Goal: Use online tool/utility: Utilize a website feature to perform a specific function

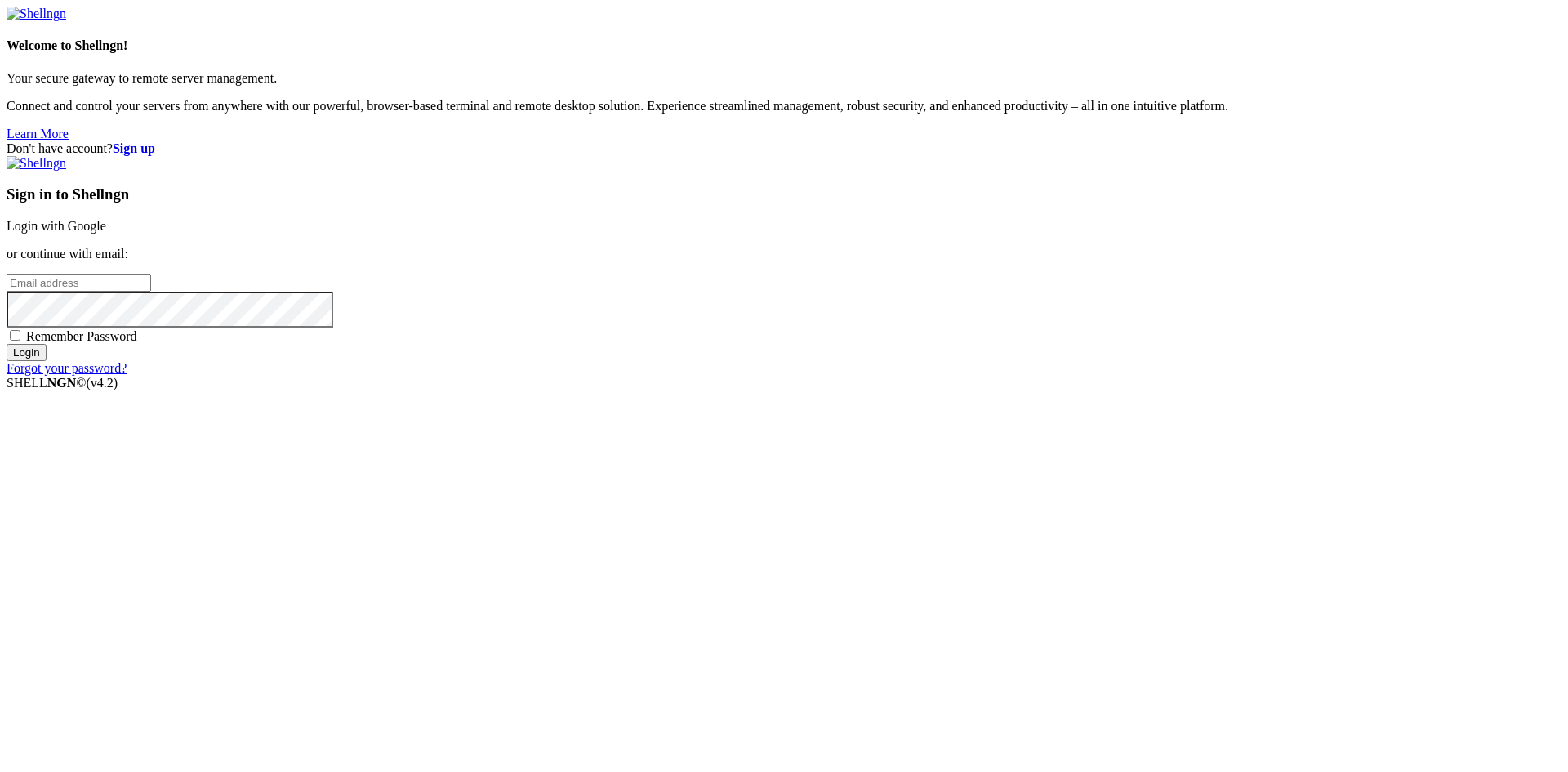
click at [106, 232] on link "Login with Google" at bounding box center [57, 225] width 100 height 14
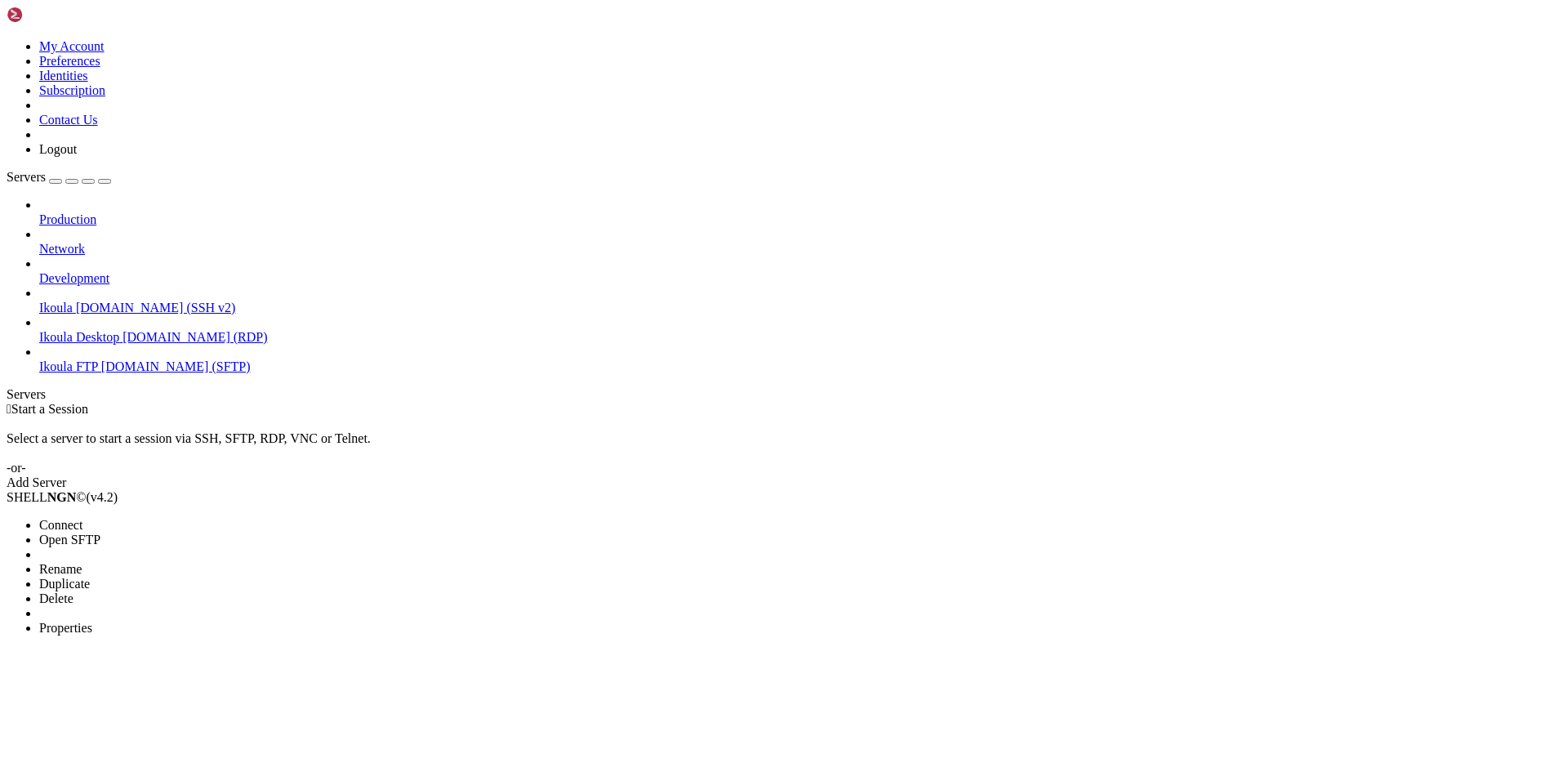
click at [83, 518] on span "Connect" at bounding box center [61, 525] width 43 height 14
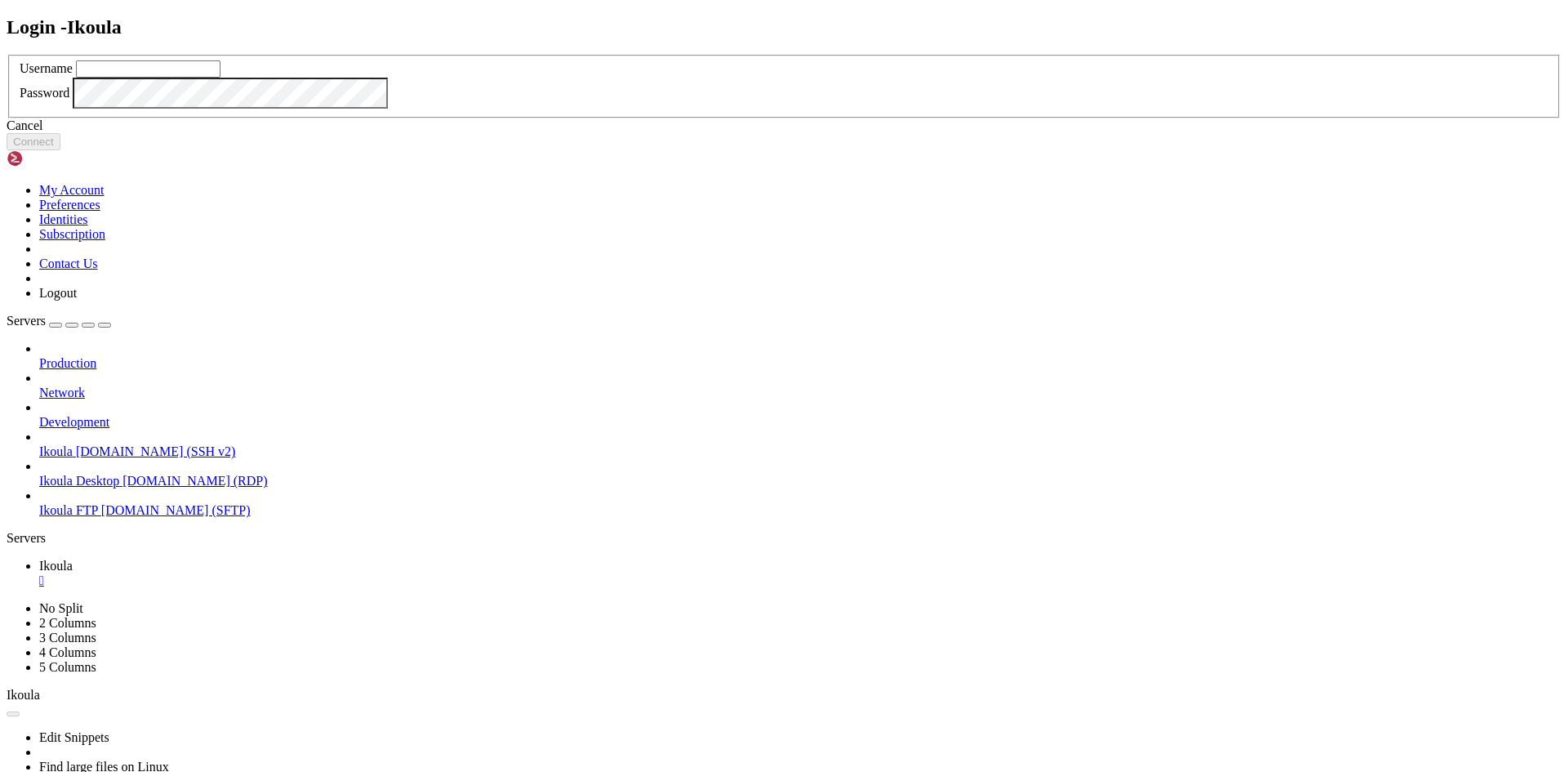
click at [220, 77] on input "text" at bounding box center [148, 69] width 145 height 17
type input "plb"
click button "Connect" at bounding box center [34, 142] width 54 height 17
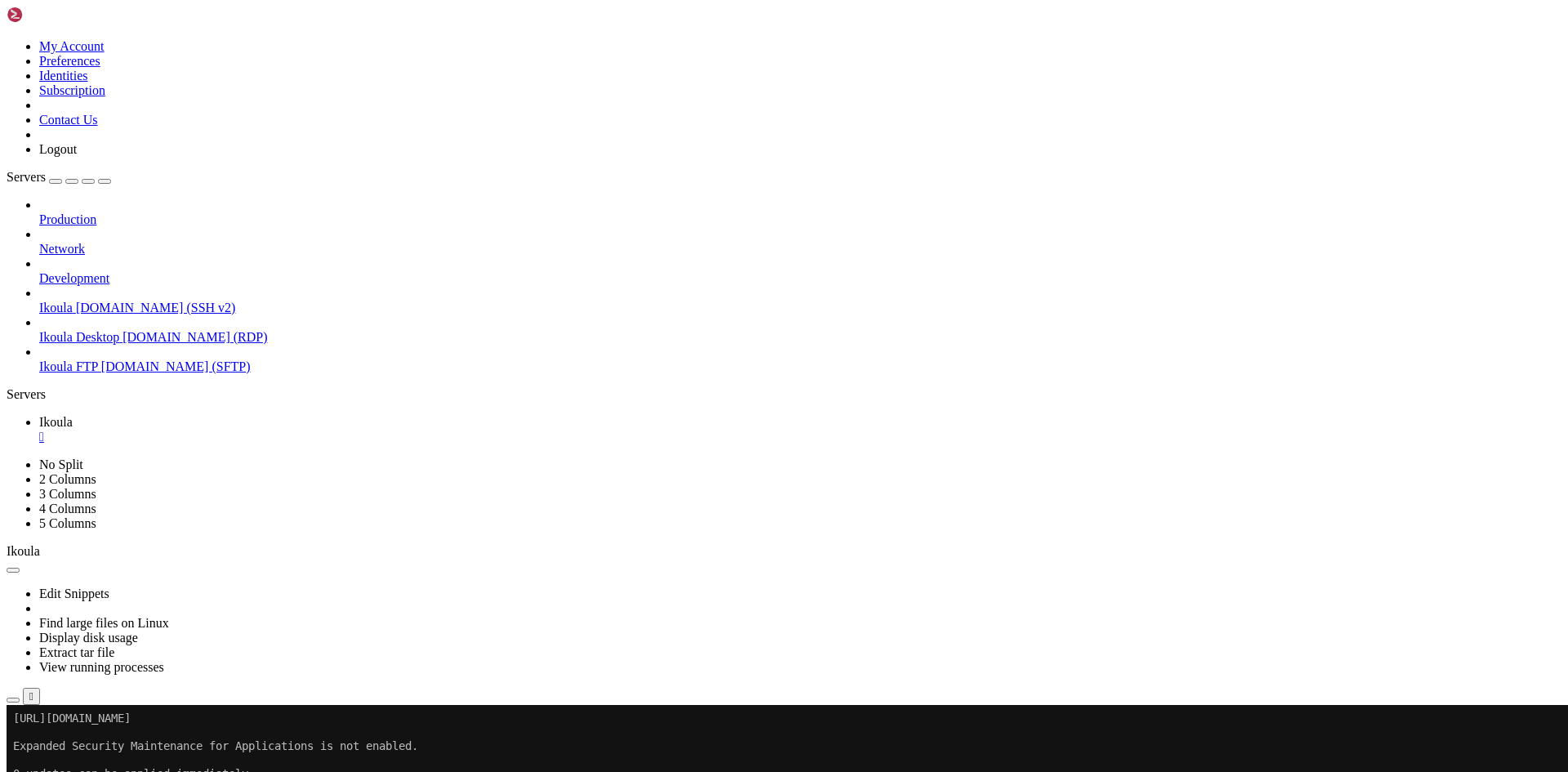
scroll to position [222, 0]
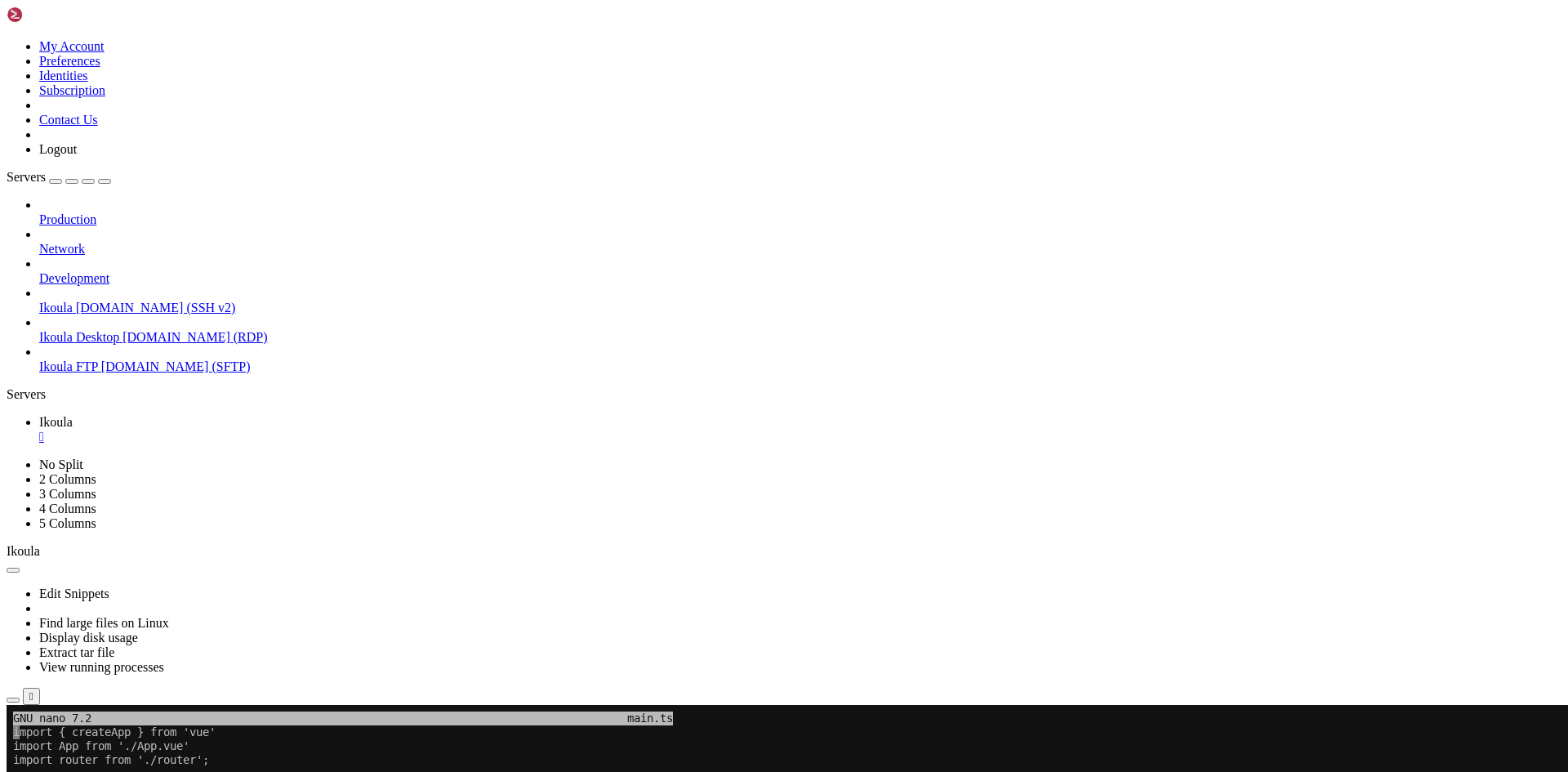
scroll to position [2152, 0]
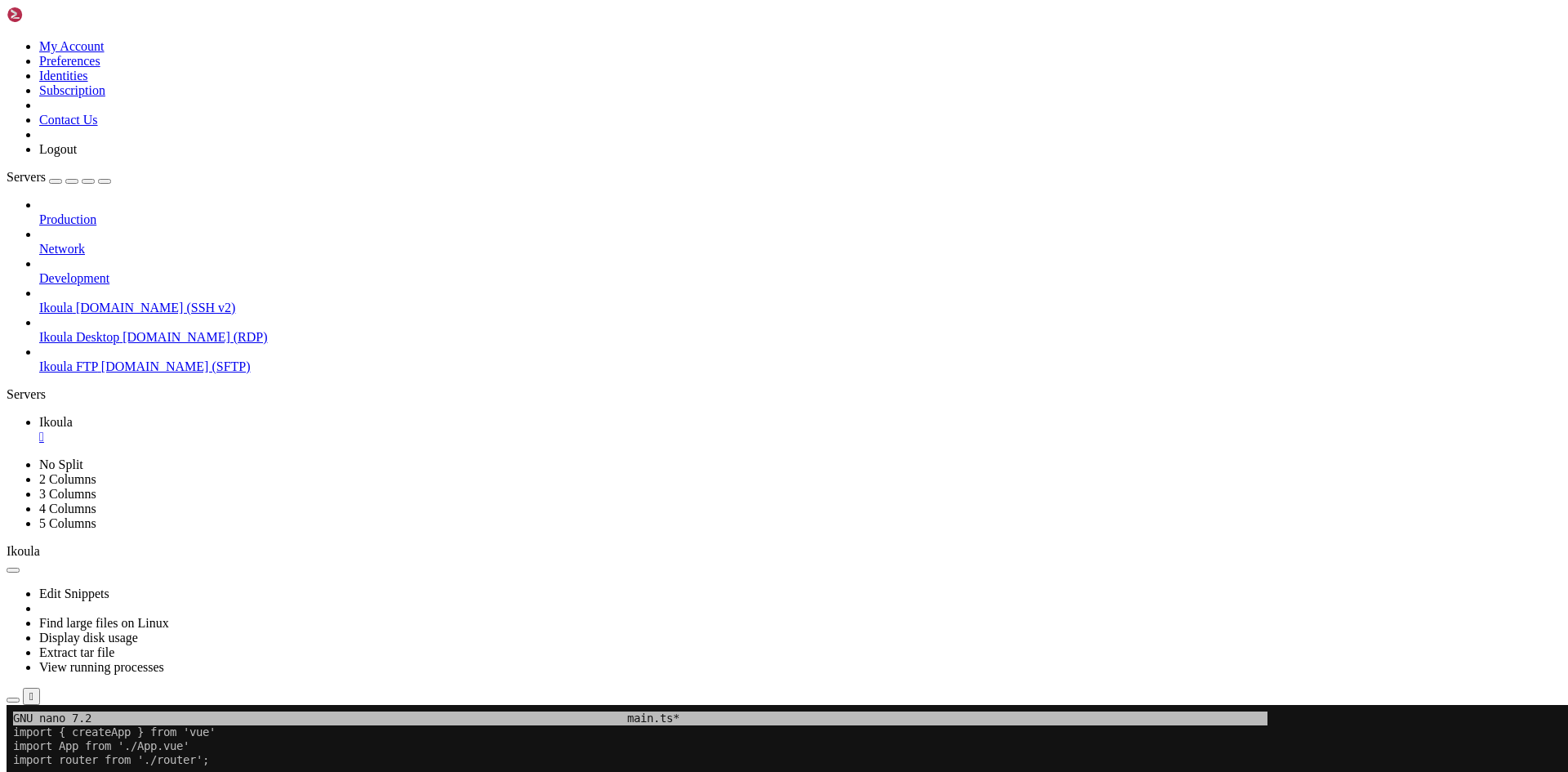
drag, startPoint x: 16, startPoint y: 1259, endPoint x: 441, endPoint y: 1223, distance: 426.5
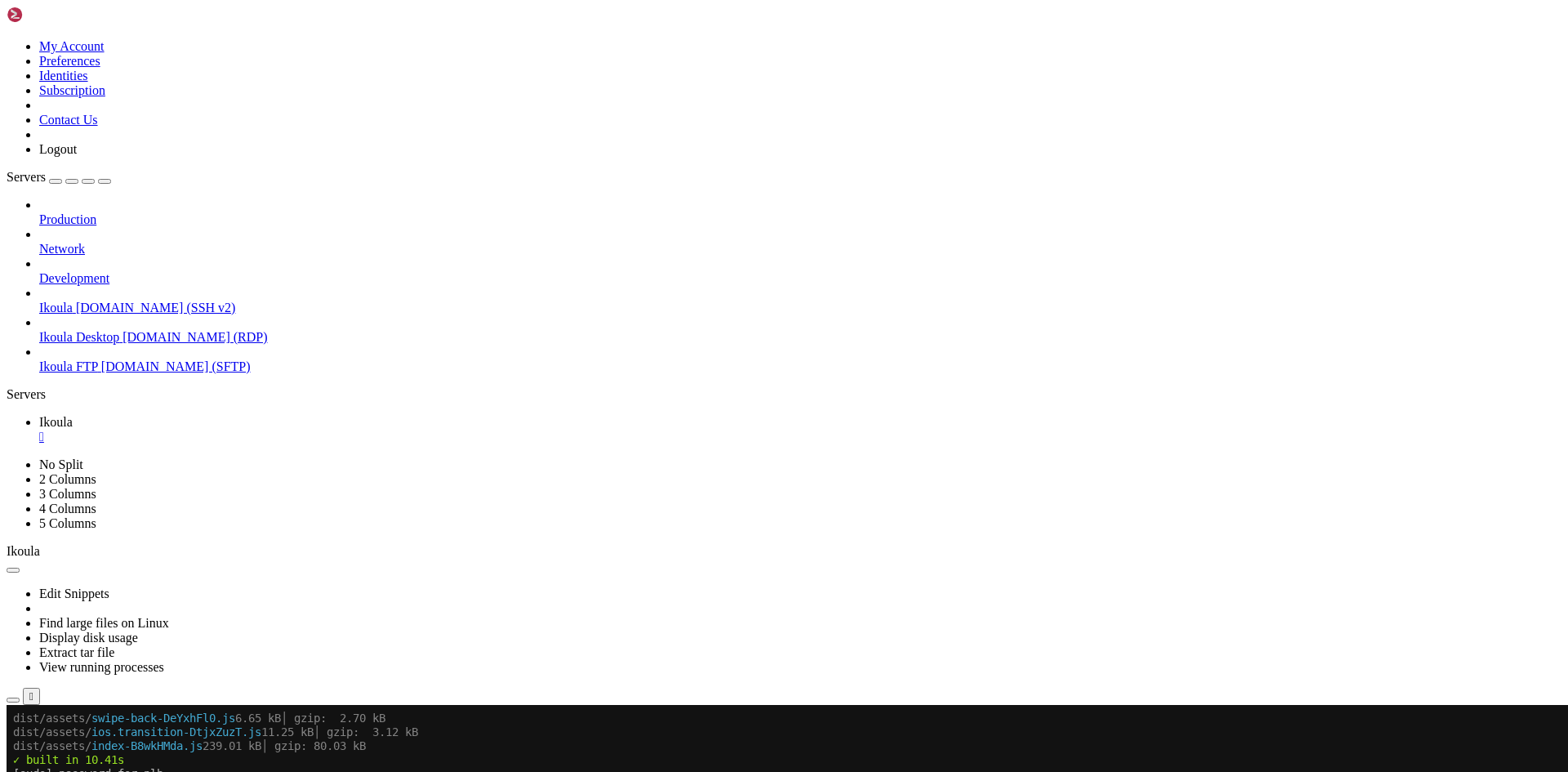
scroll to position [3694, 0]
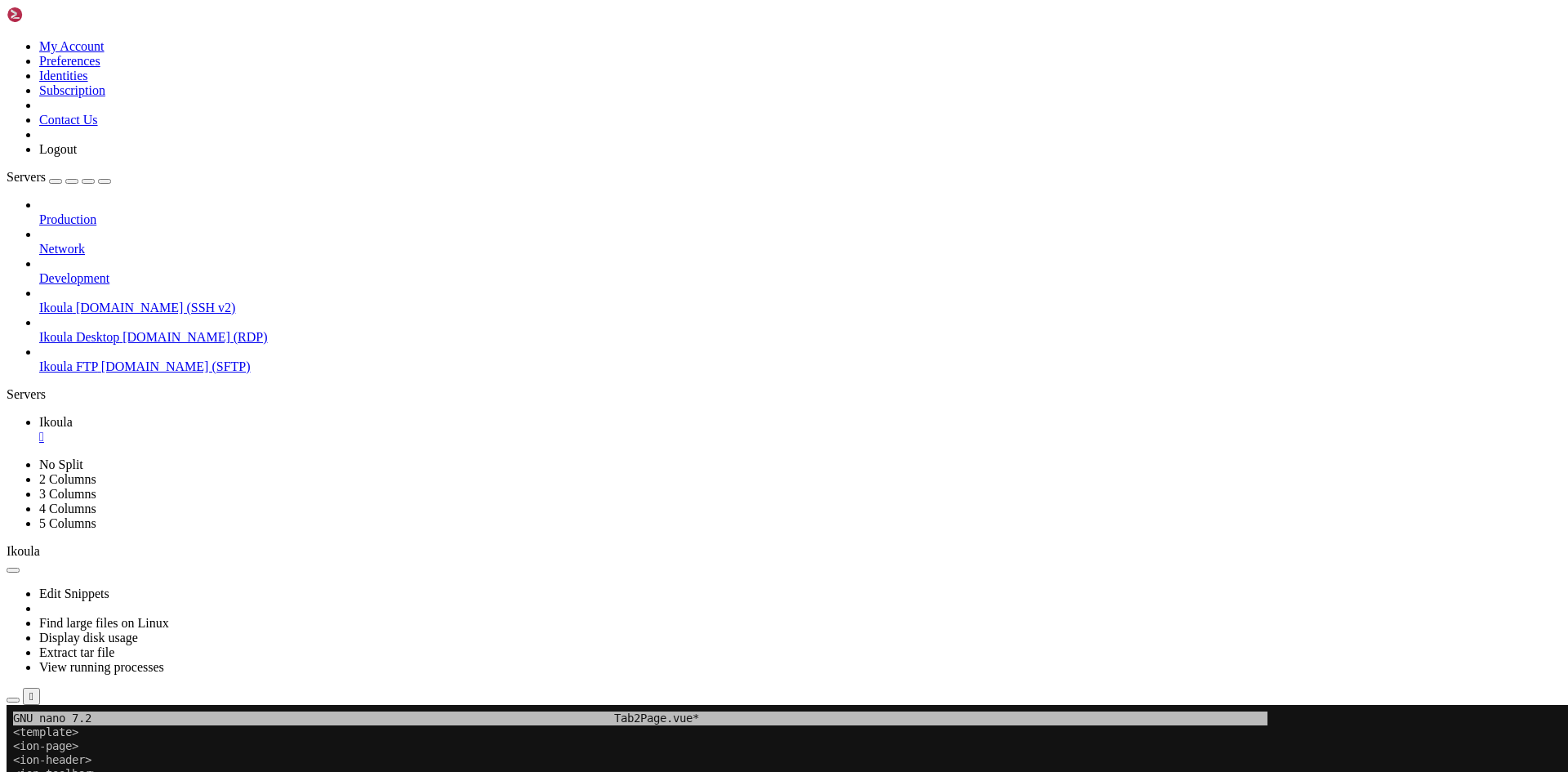
scroll to position [8, 2]
drag, startPoint x: 72, startPoint y: 954, endPoint x: 446, endPoint y: 1018, distance: 379.4
drag, startPoint x: 19, startPoint y: 969, endPoint x: 445, endPoint y: 1031, distance: 430.5
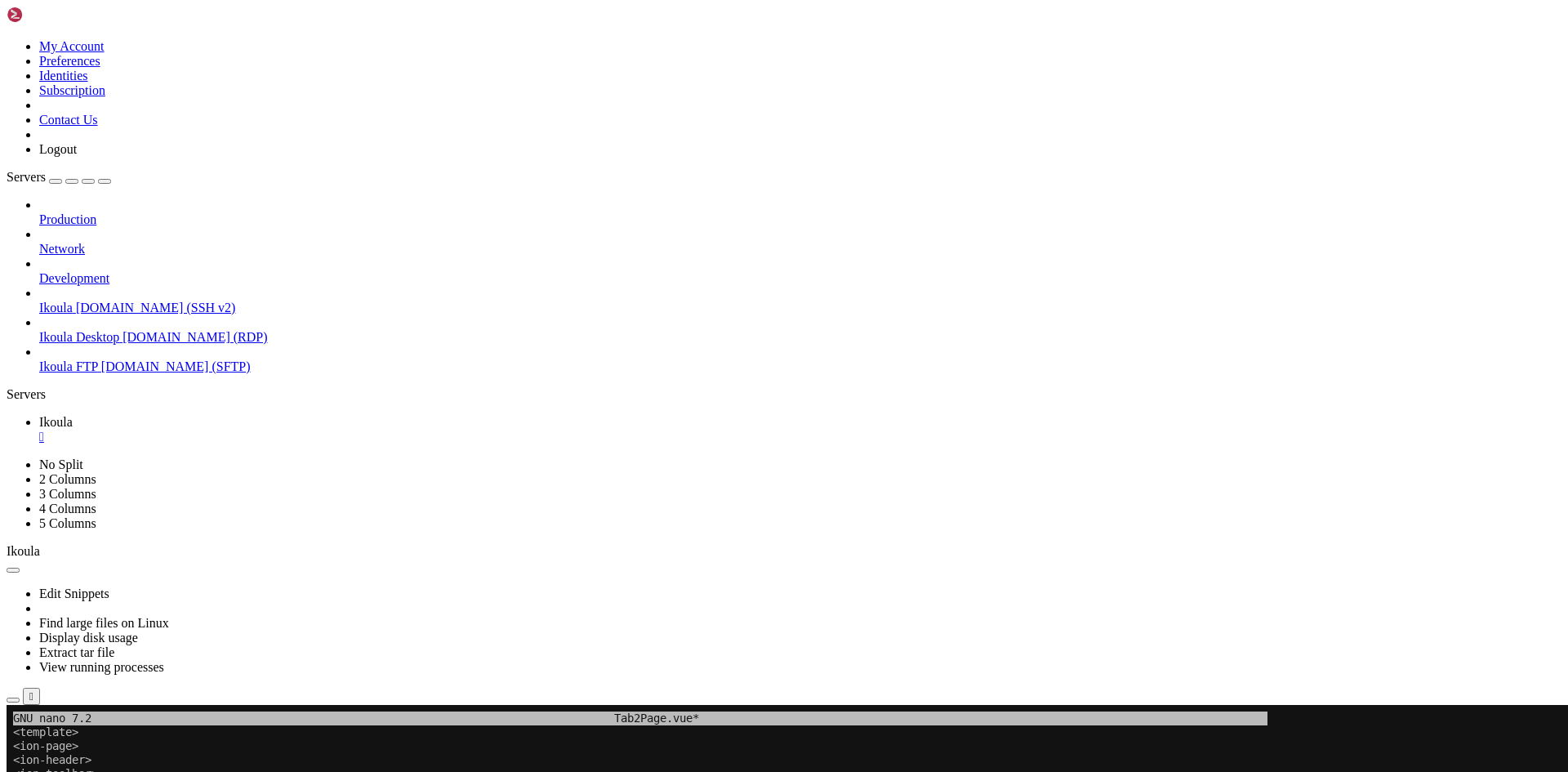
drag, startPoint x: 22, startPoint y: 1066, endPoint x: 460, endPoint y: 1011, distance: 441.4
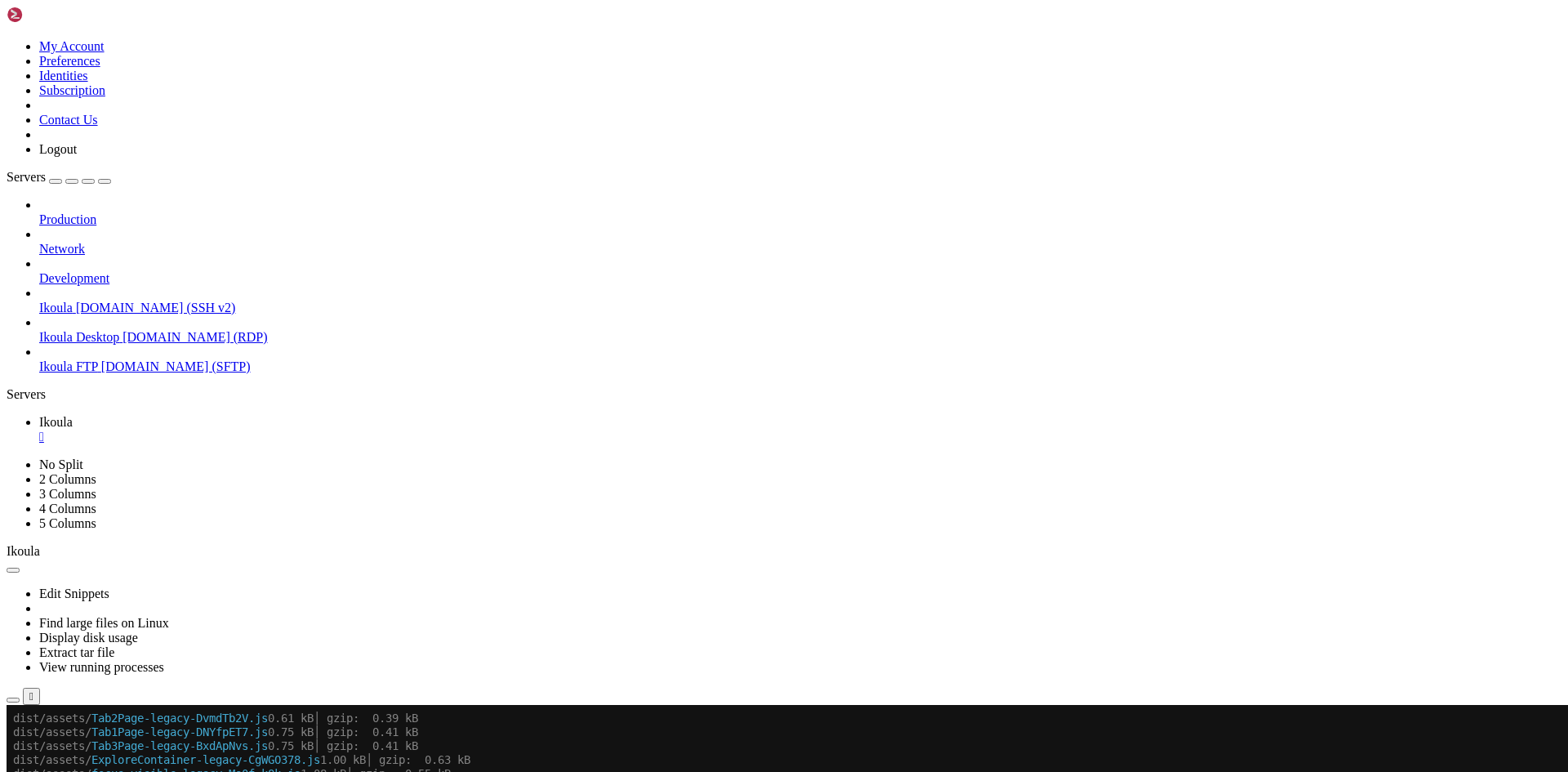
scroll to position [3902, 0]
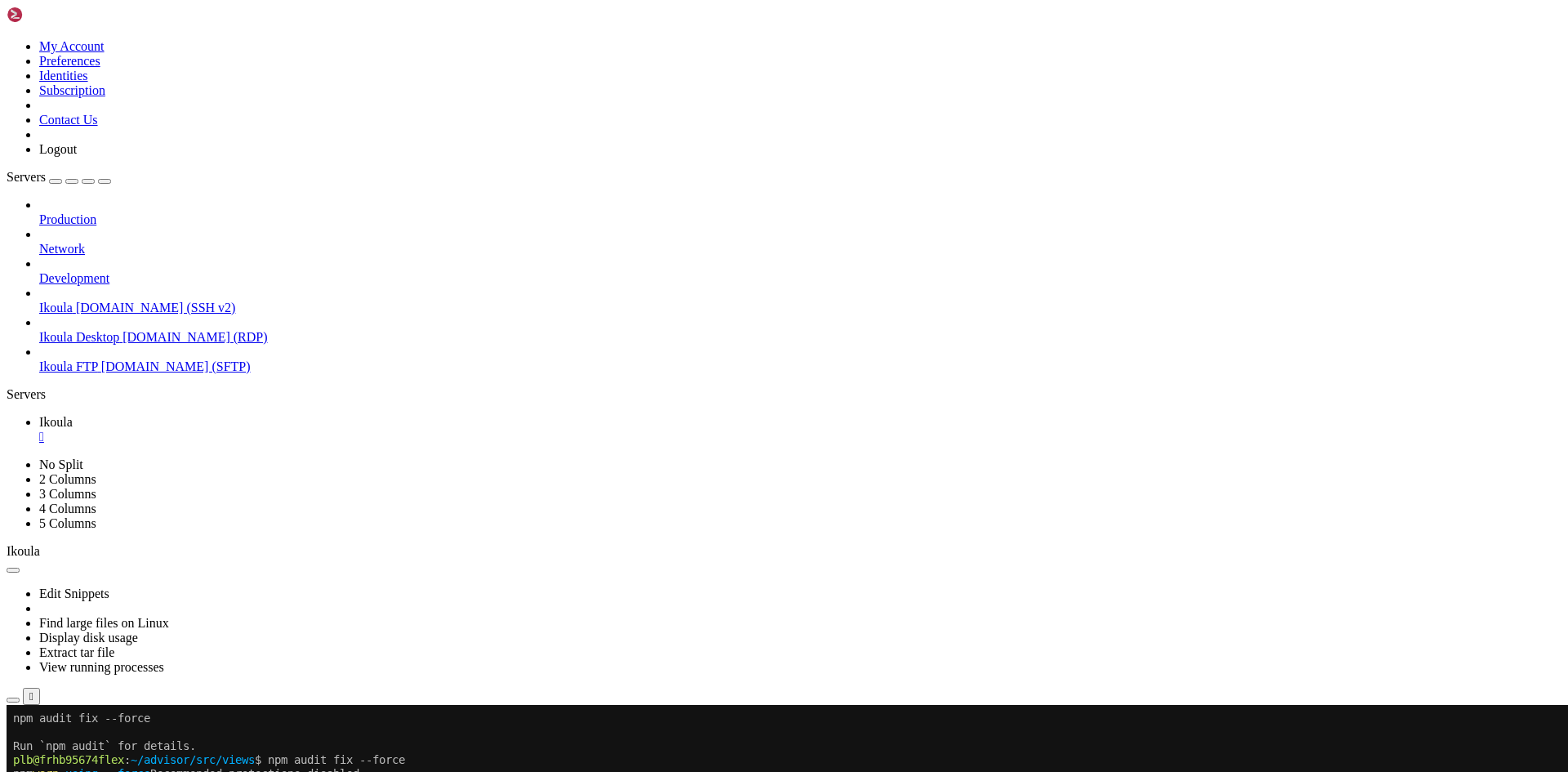
scroll to position [5457, 0]
